Goal: Check status: Check status

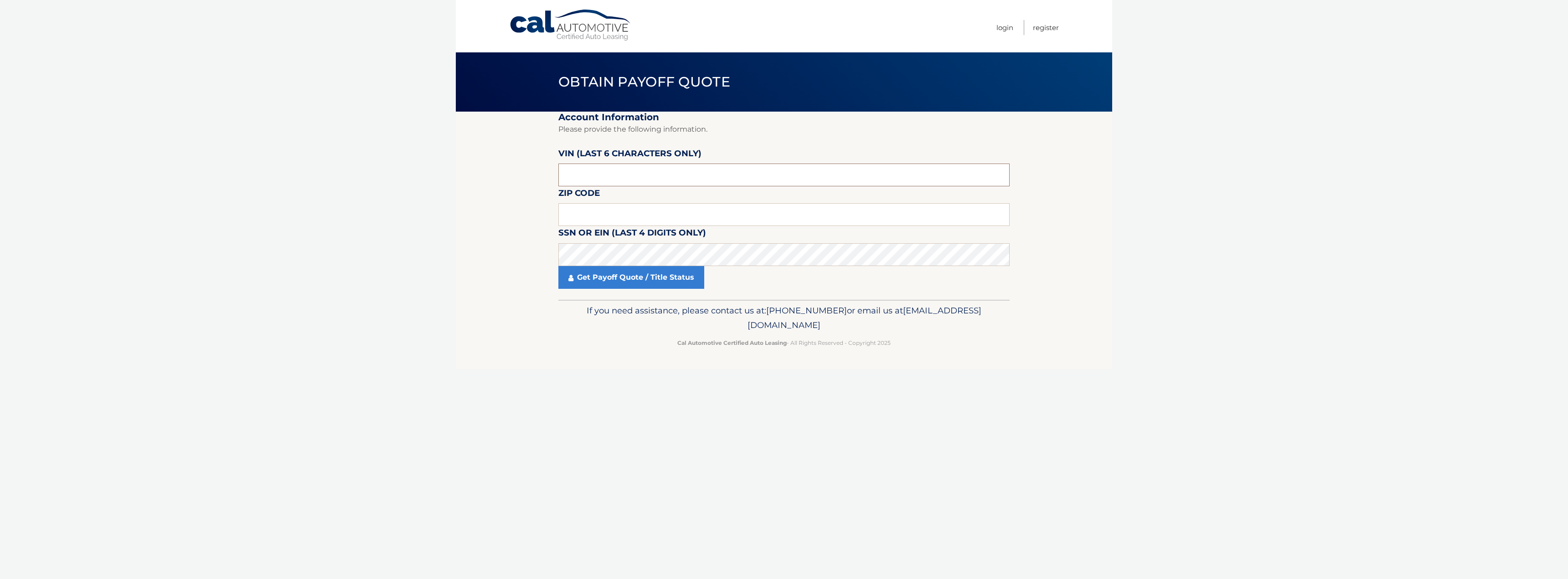
click at [713, 178] on input "text" at bounding box center [784, 174] width 451 height 23
type input "062298"
click at [711, 207] on input "text" at bounding box center [784, 214] width 451 height 23
type input "11590"
click at [632, 275] on link "Get Payoff Quote / Title Status" at bounding box center [632, 277] width 146 height 23
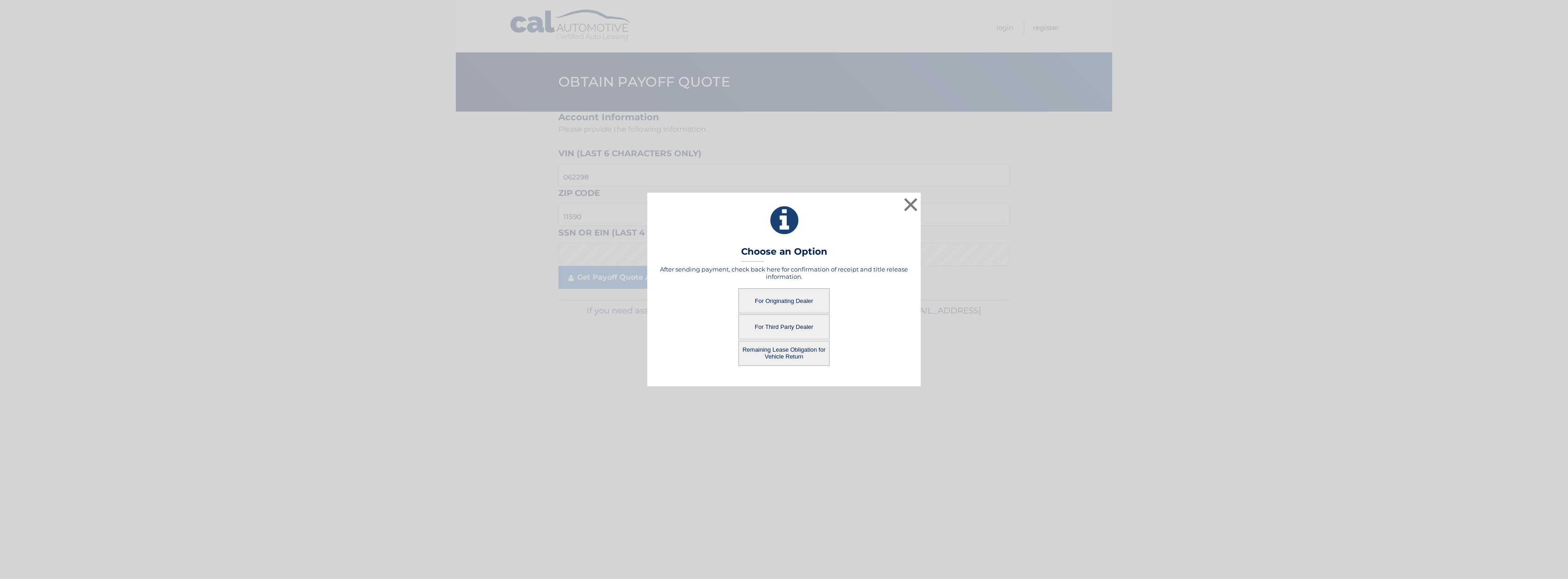
click at [794, 299] on button "For Originating Dealer" at bounding box center [784, 301] width 91 height 25
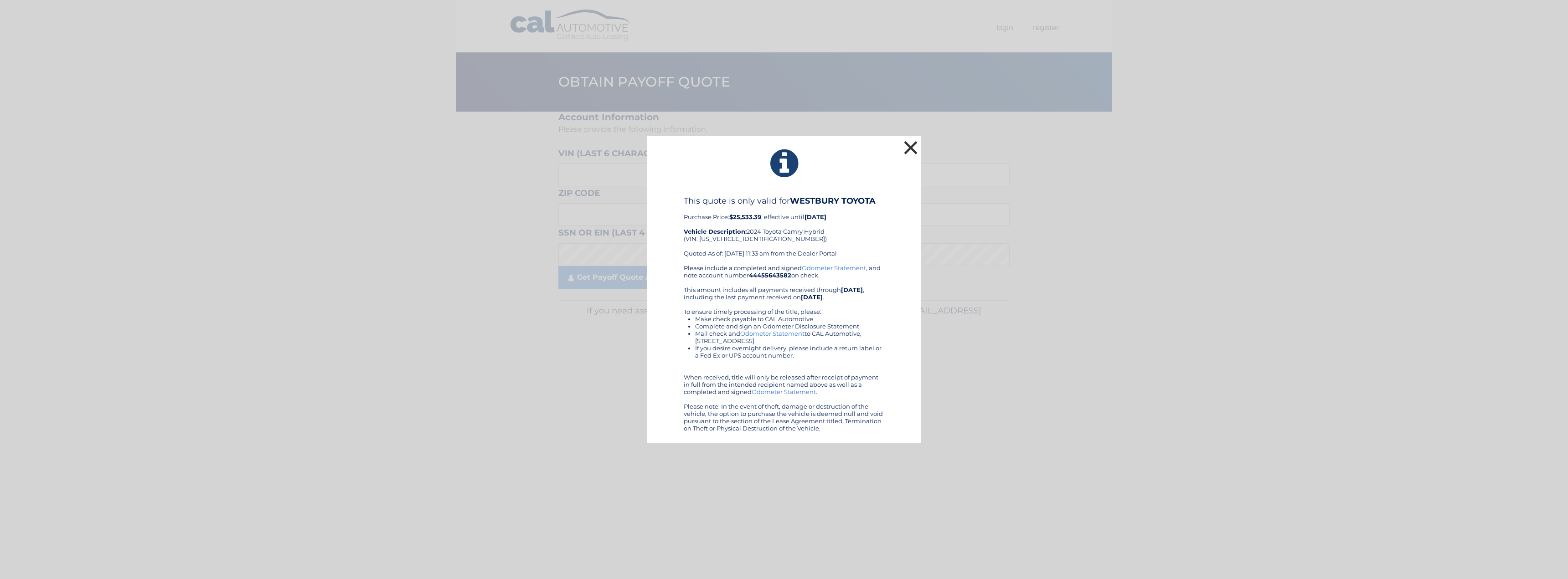
click at [914, 147] on button "×" at bounding box center [910, 147] width 18 height 18
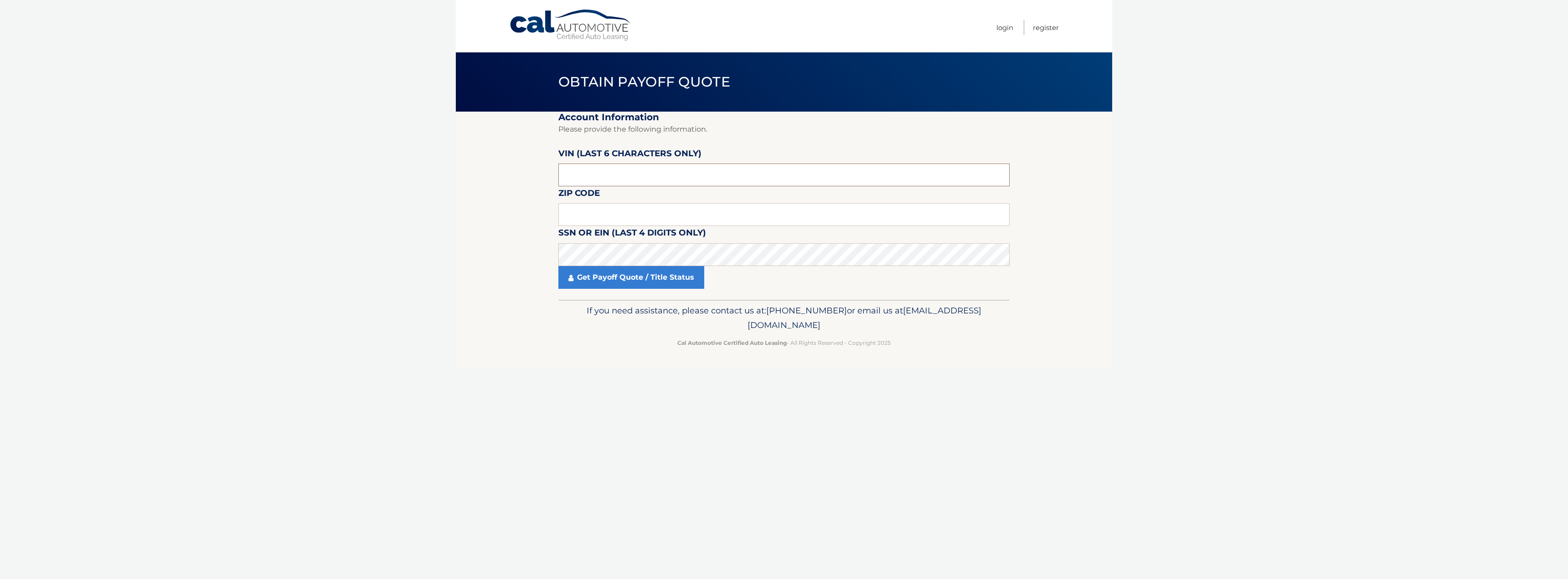
click at [765, 178] on input "text" at bounding box center [784, 174] width 451 height 23
type input "062298"
click at [764, 217] on input "text" at bounding box center [784, 214] width 451 height 23
type input "11590"
click at [621, 280] on link "Get Payoff Quote / Title Status" at bounding box center [632, 277] width 146 height 23
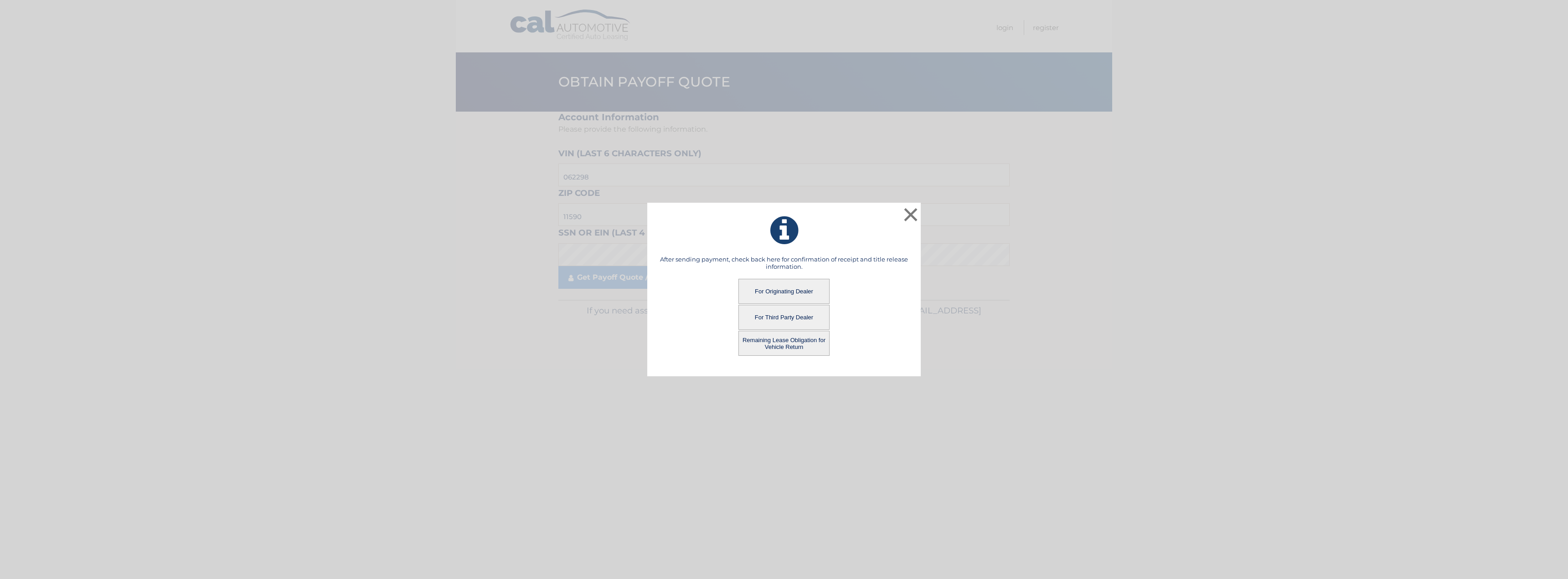
click at [792, 346] on button "Remaining Lease Obligation for Vehicle Return" at bounding box center [784, 343] width 91 height 25
